Goal: Information Seeking & Learning: Learn about a topic

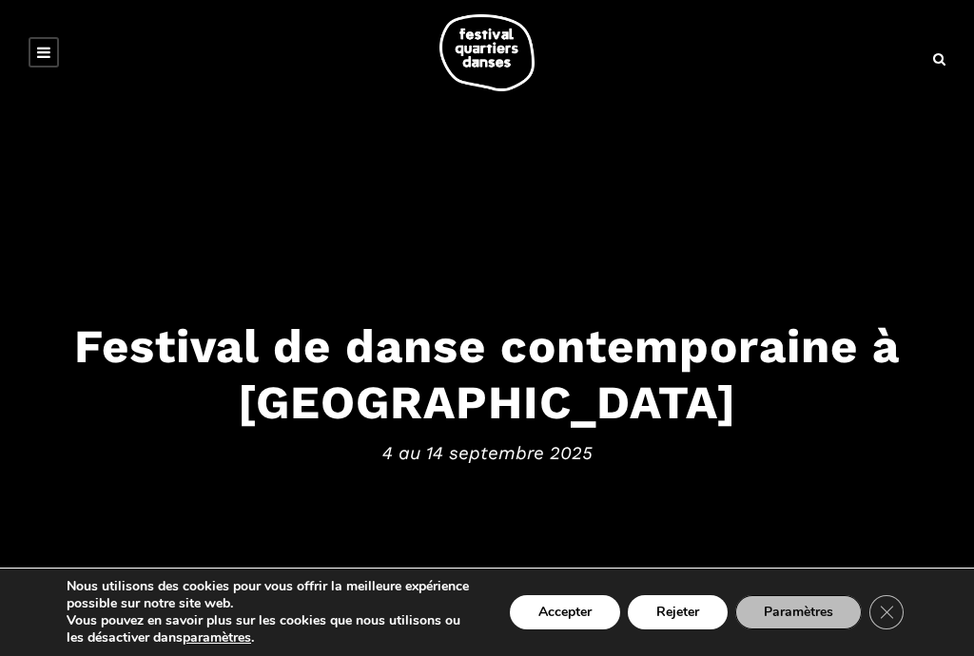
click at [41, 64] on link at bounding box center [44, 52] width 30 height 30
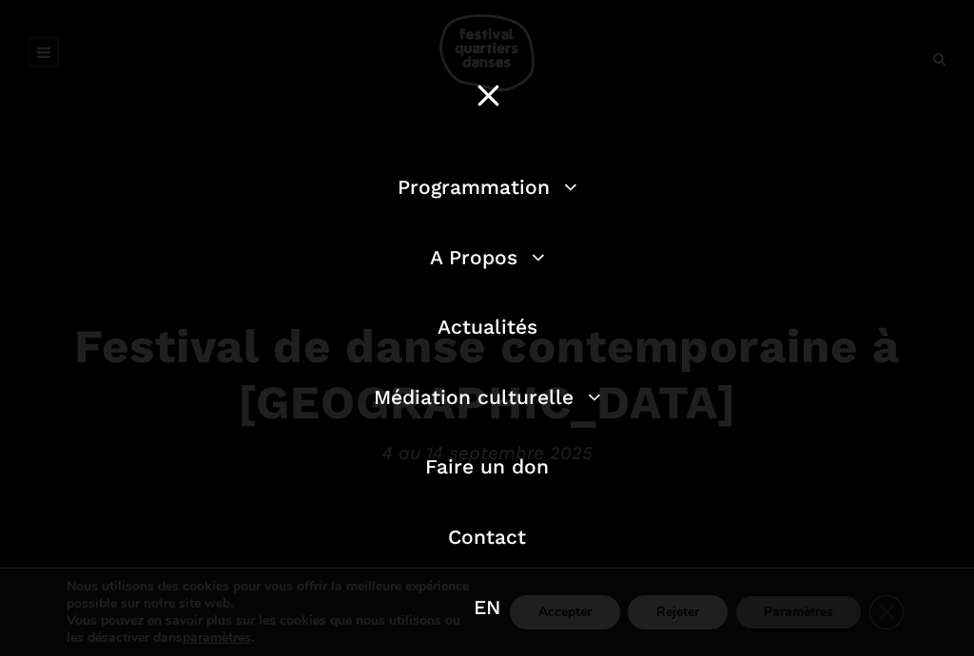
click at [574, 185] on link "Programmation" at bounding box center [488, 187] width 180 height 24
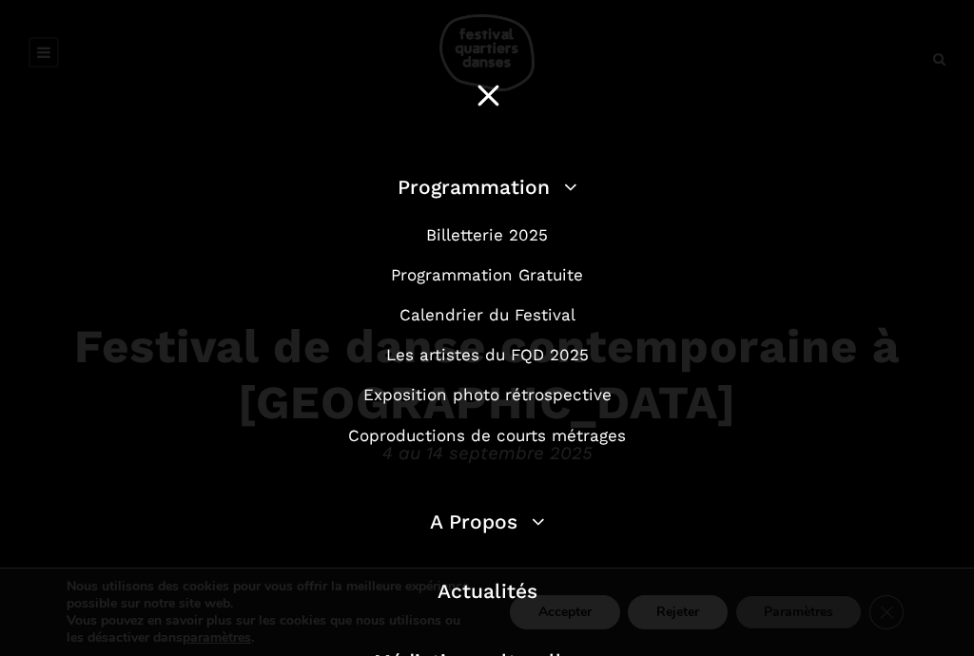
click at [539, 272] on link "Programmation Gratuite" at bounding box center [487, 274] width 192 height 19
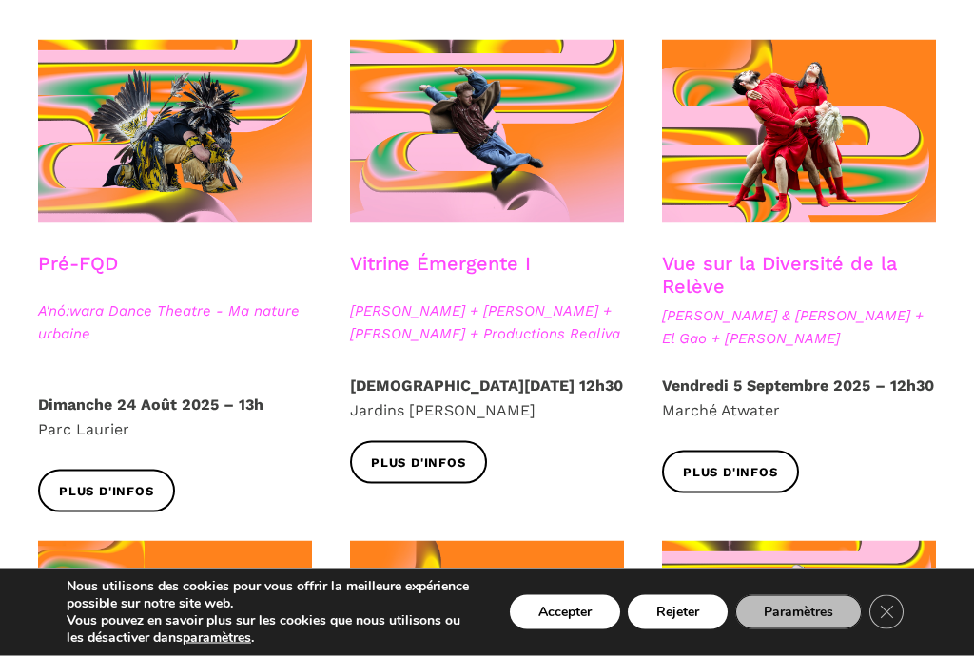
scroll to position [538, 0]
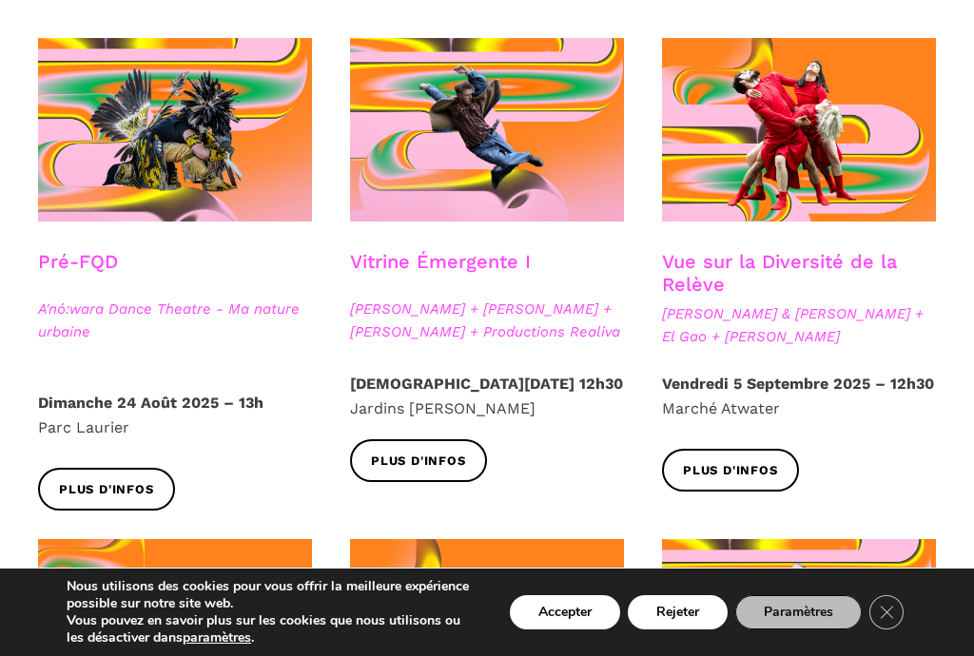
click at [443, 468] on span "Plus d'infos" at bounding box center [418, 462] width 95 height 20
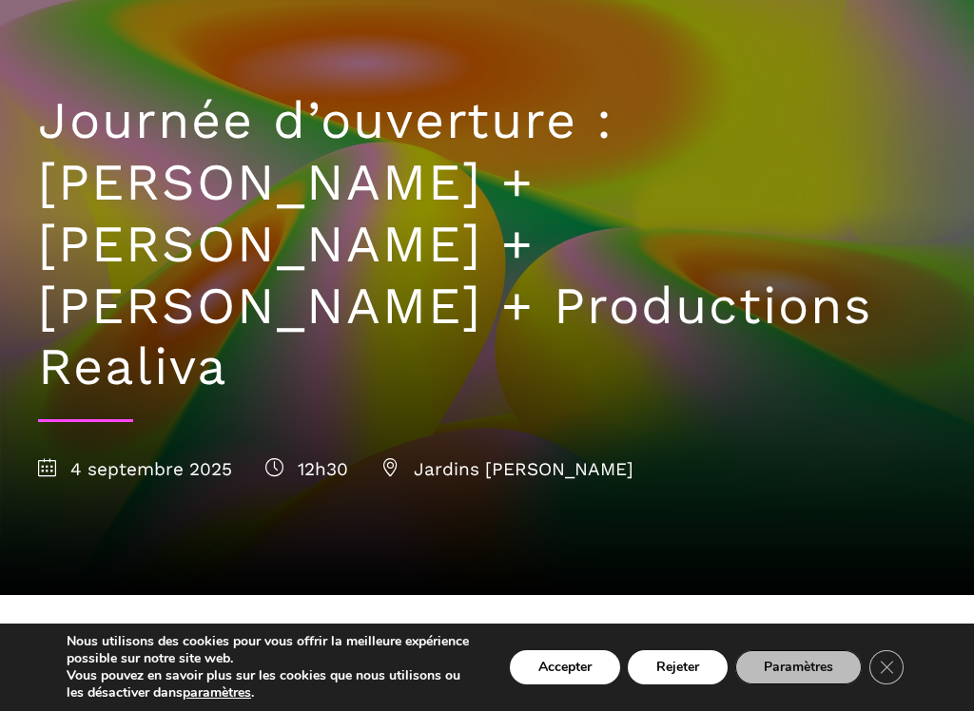
scroll to position [127, 0]
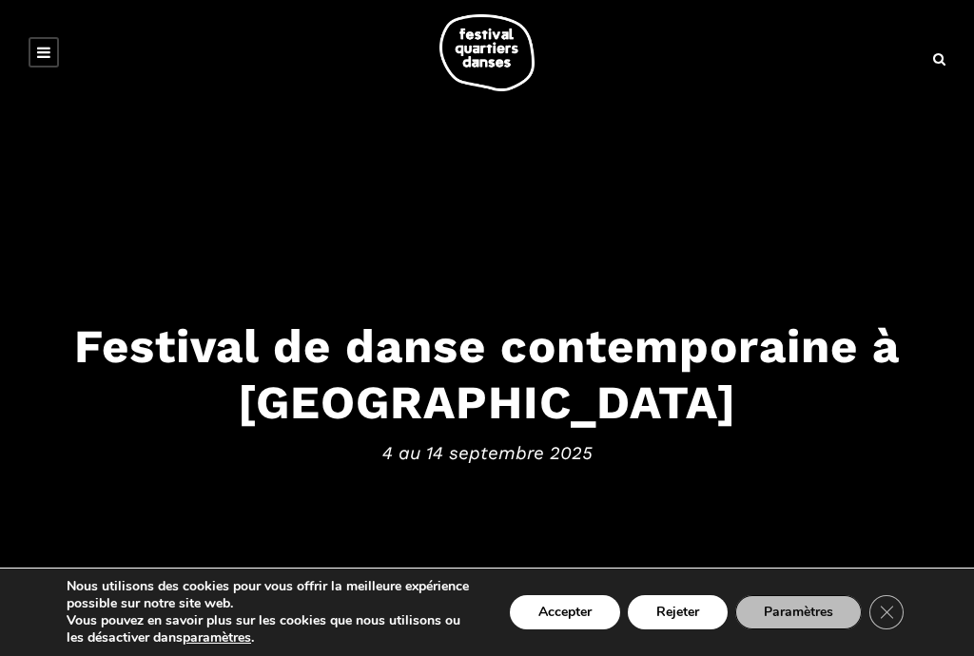
click at [558, 617] on button "Accepter" at bounding box center [565, 612] width 110 height 34
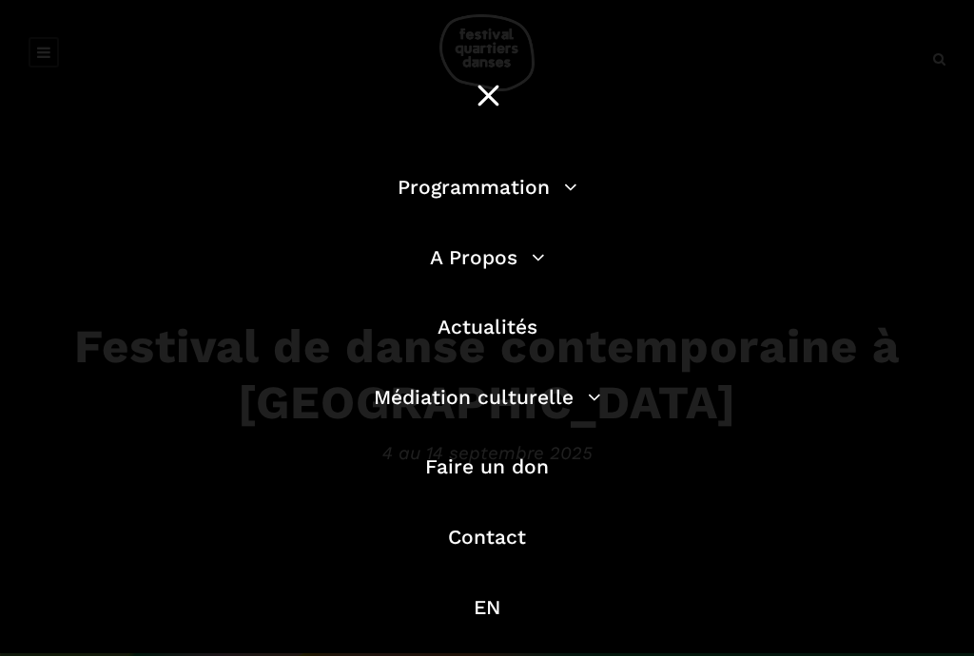
click at [571, 191] on link "Programmation" at bounding box center [488, 187] width 180 height 24
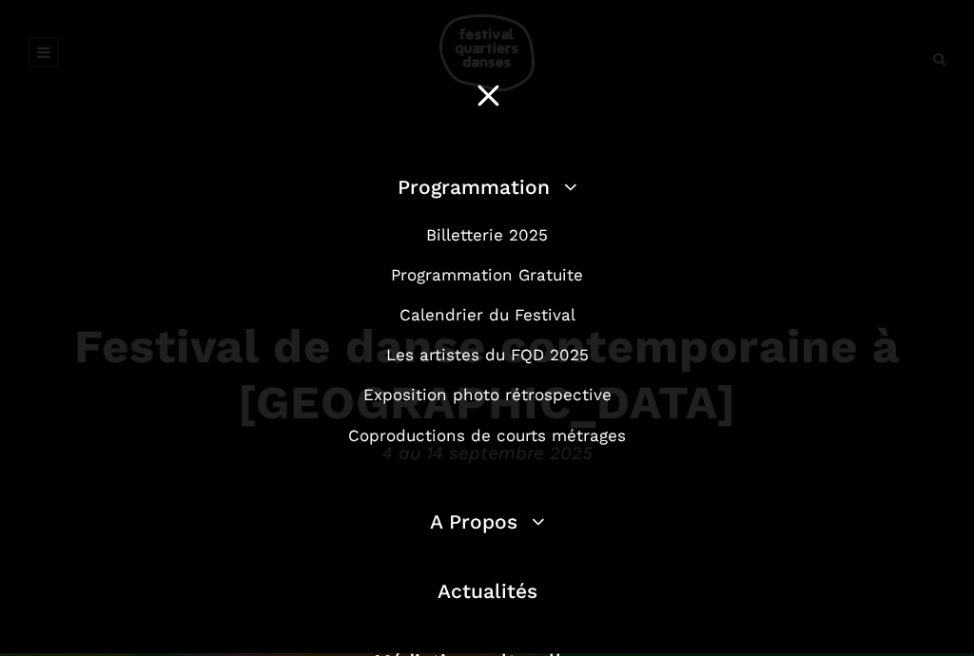
click at [477, 267] on link "Programmation Gratuite" at bounding box center [487, 274] width 192 height 19
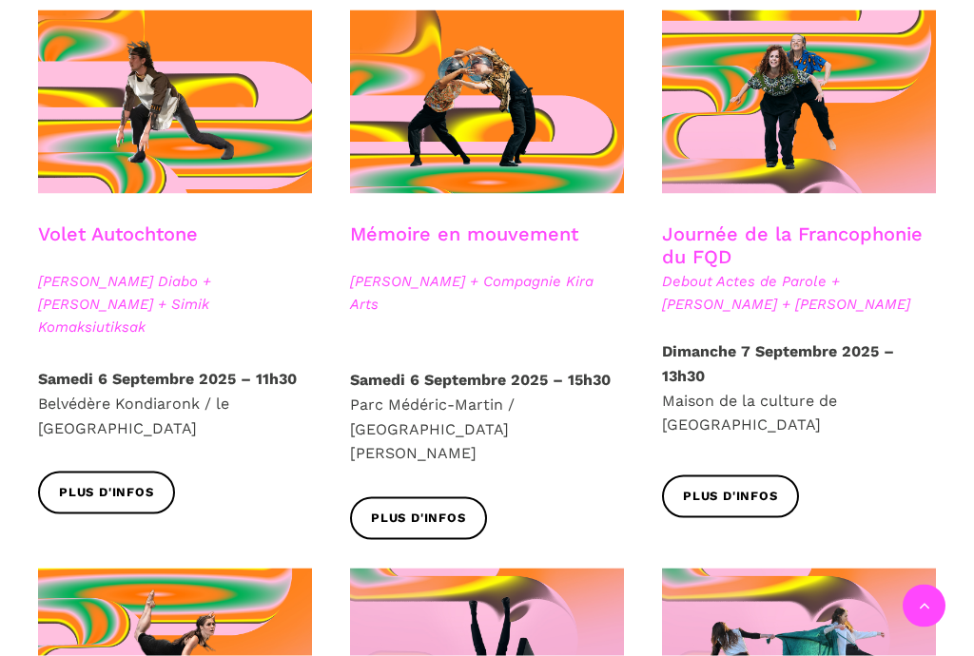
scroll to position [1059, 0]
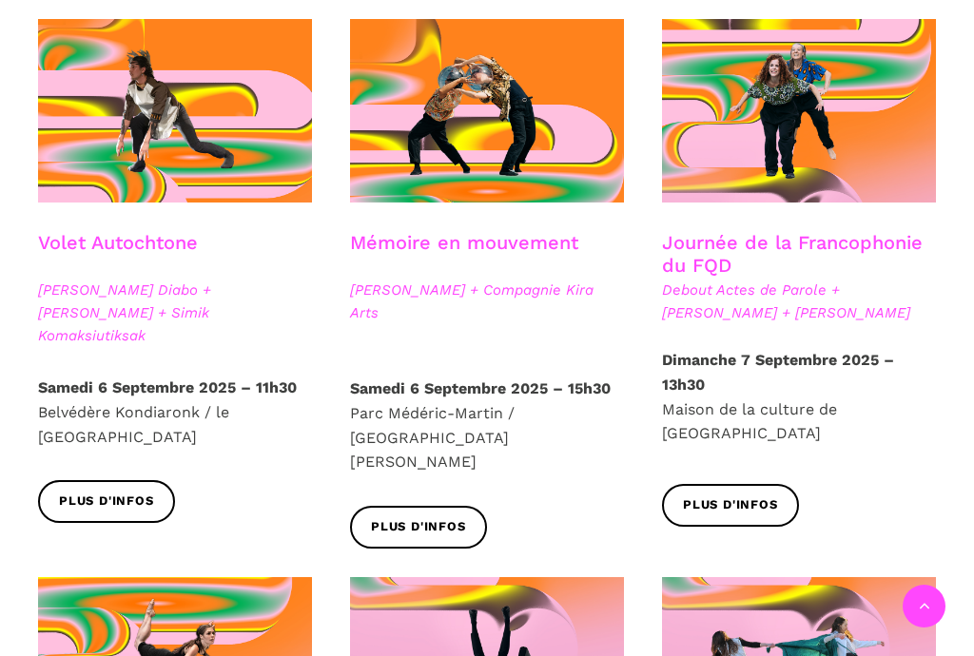
click at [126, 492] on span "Plus d'infos" at bounding box center [106, 502] width 95 height 20
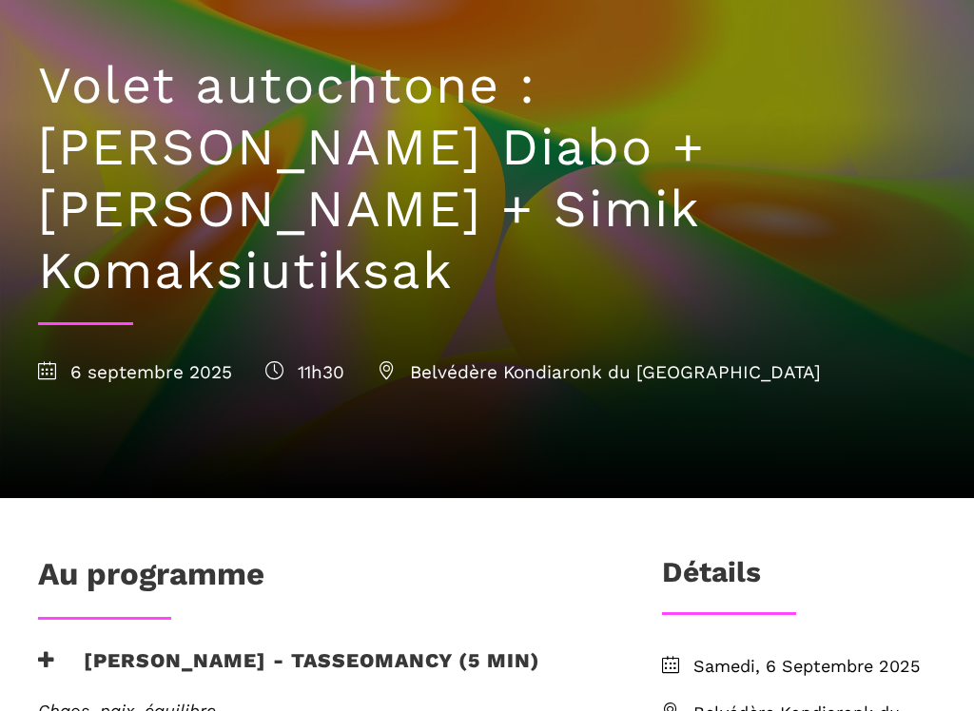
scroll to position [136, 0]
